Goal: Navigation & Orientation: Go to known website

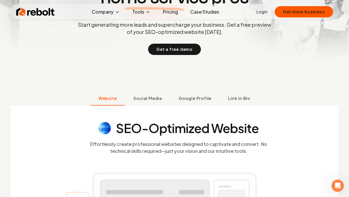
scroll to position [263, 0]
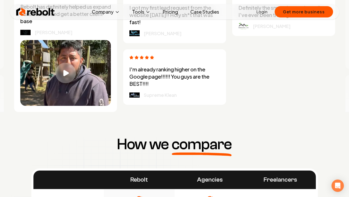
scroll to position [1584, 0]
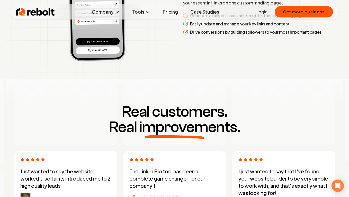
scroll to position [1131, 0]
